Goal: Information Seeking & Learning: Check status

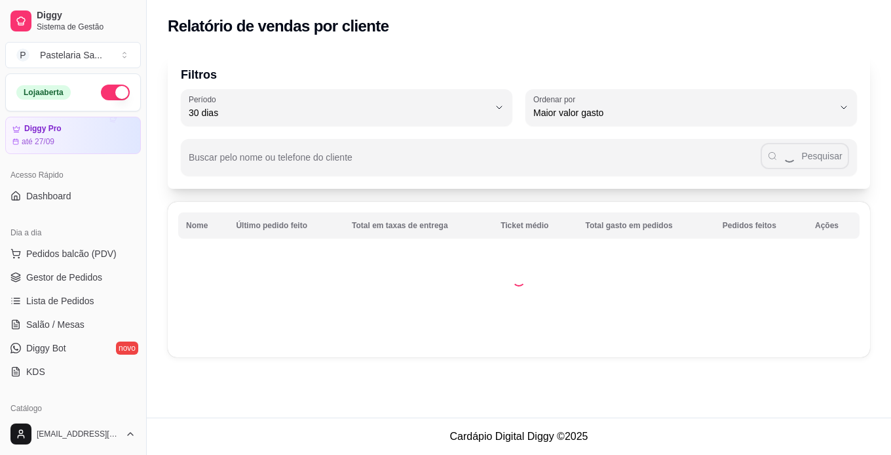
select select "30"
select select "HIGHEST_TOTAL_SPENT_WITH_ORDERS"
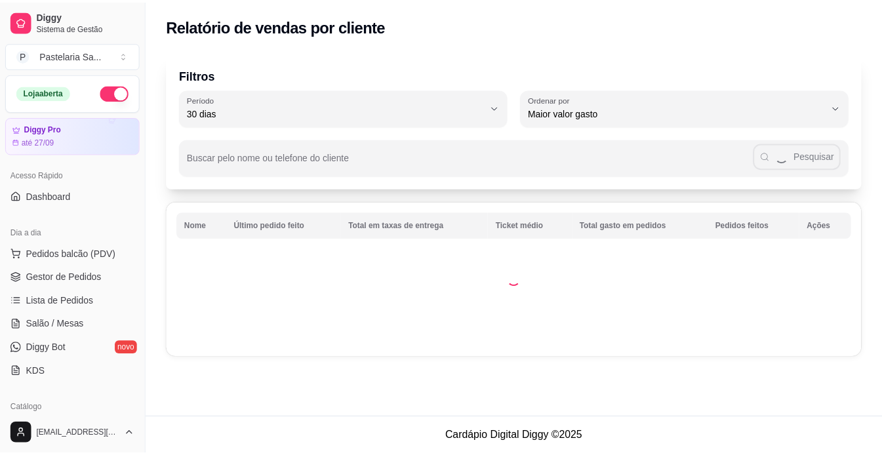
scroll to position [357, 0]
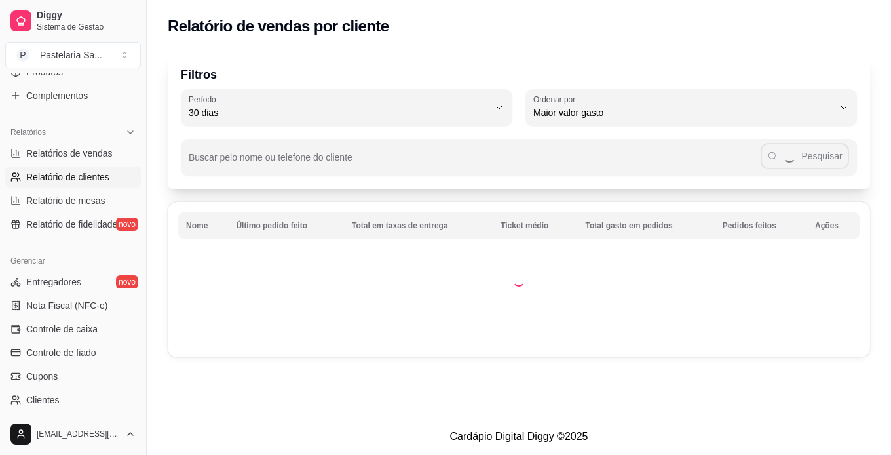
click at [83, 151] on span "Relatórios de vendas" at bounding box center [69, 153] width 87 height 13
select select "ALL"
select select "0"
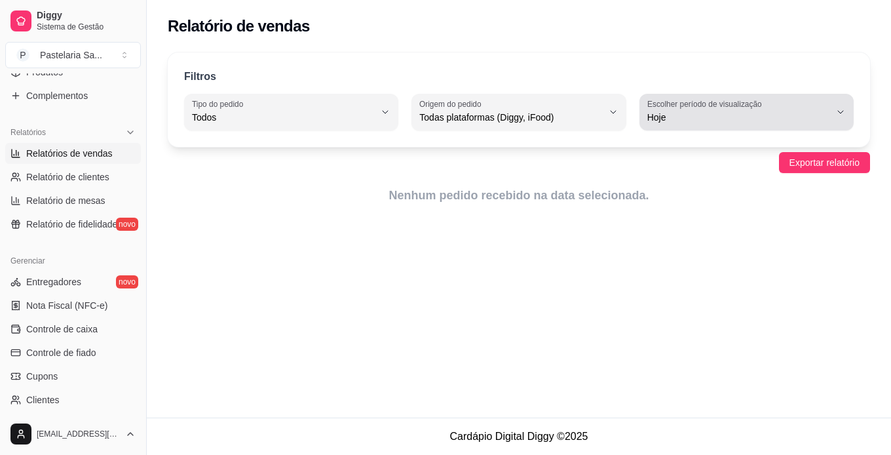
click at [693, 115] on span "Hoje" at bounding box center [739, 117] width 183 height 13
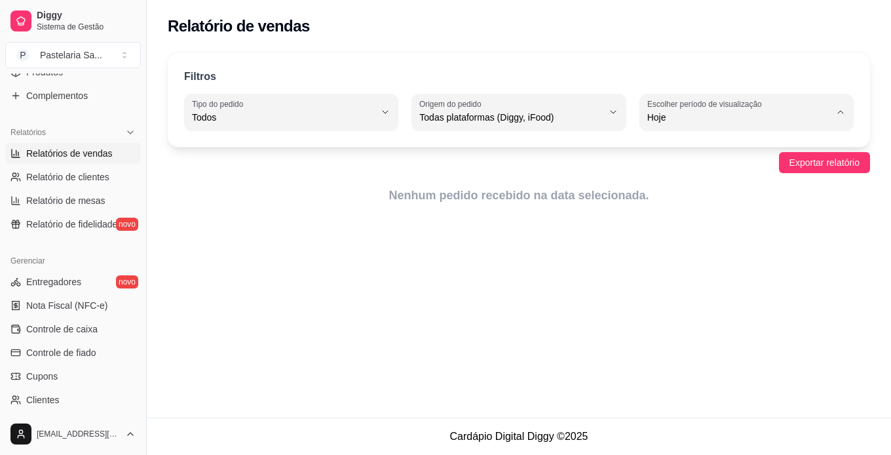
click at [663, 171] on span "Ontem" at bounding box center [740, 170] width 173 height 12
type input "1"
select select "1"
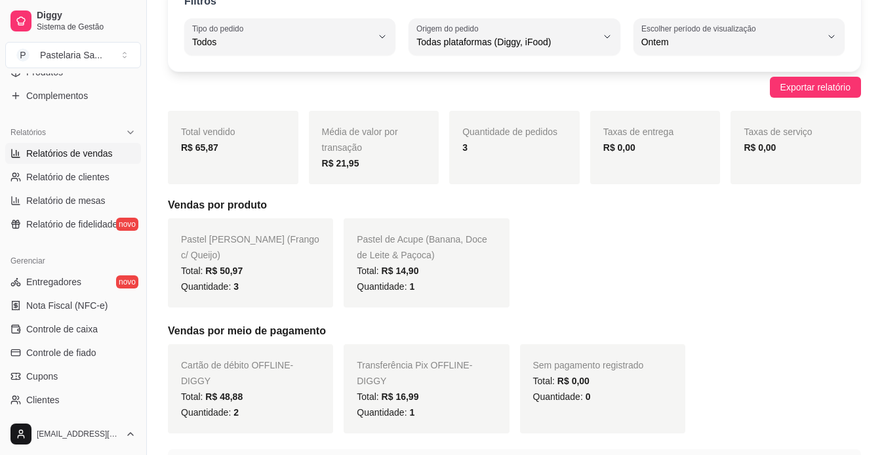
scroll to position [66, 0]
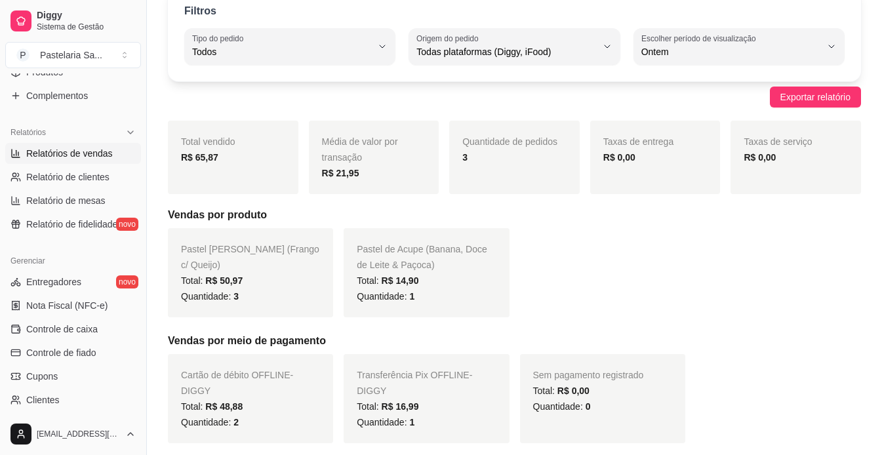
click at [192, 294] on span "Quantidade: 3" at bounding box center [210, 296] width 58 height 10
